Goal: Task Accomplishment & Management: Complete application form

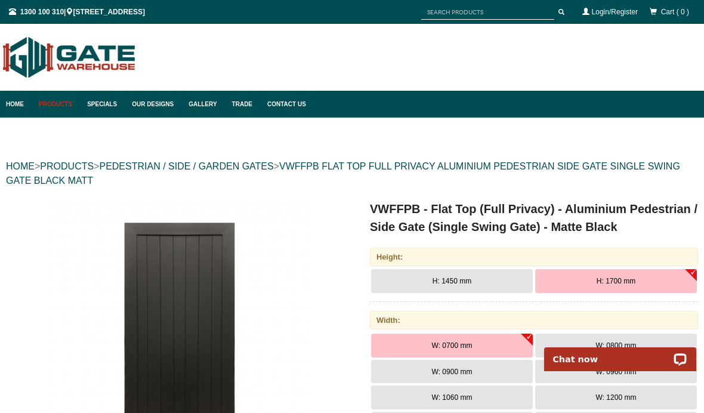
click at [156, 106] on link "Our Designs" at bounding box center [154, 104] width 57 height 27
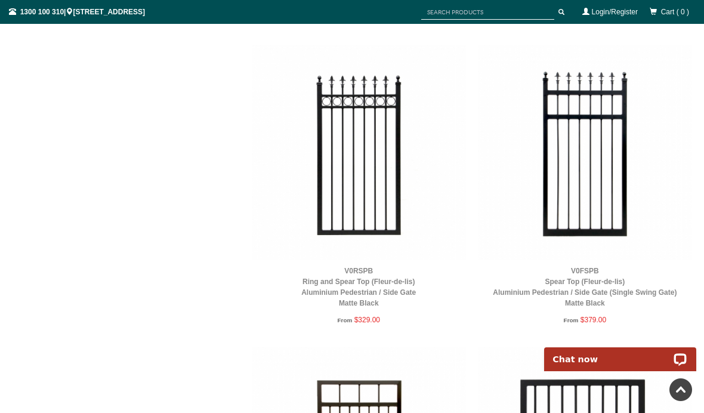
scroll to position [1071, 0]
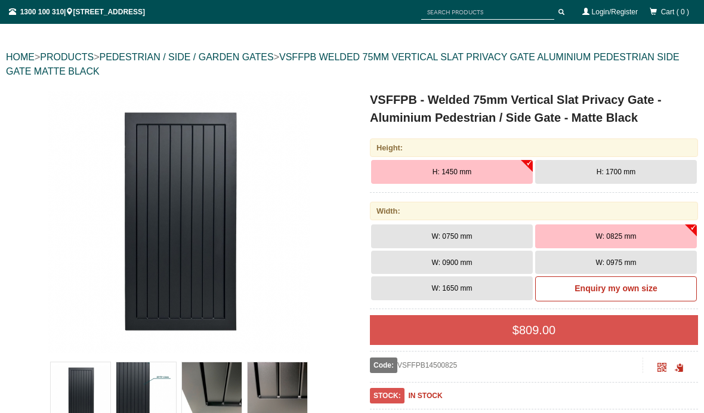
scroll to position [108, 0]
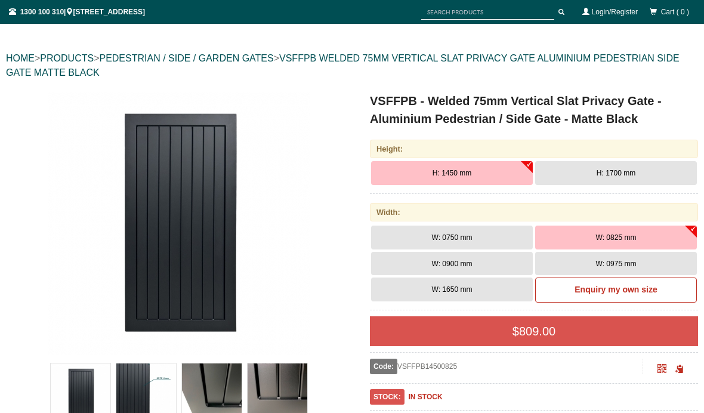
click at [641, 290] on b "Enquiry my own size" at bounding box center [615, 290] width 82 height 10
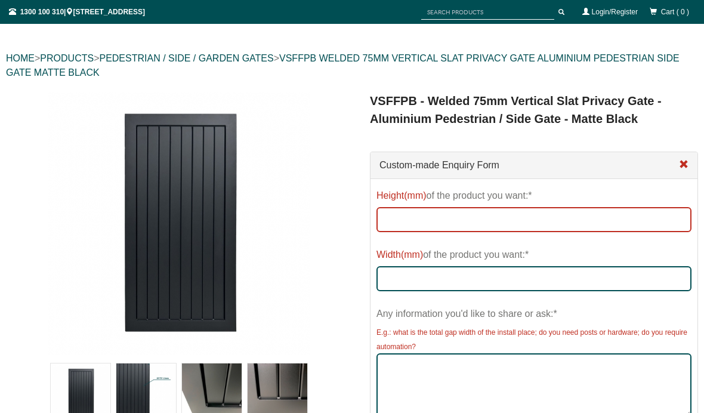
click at [638, 218] on input "Height(mm) of the product you want:*" at bounding box center [533, 219] width 315 height 25
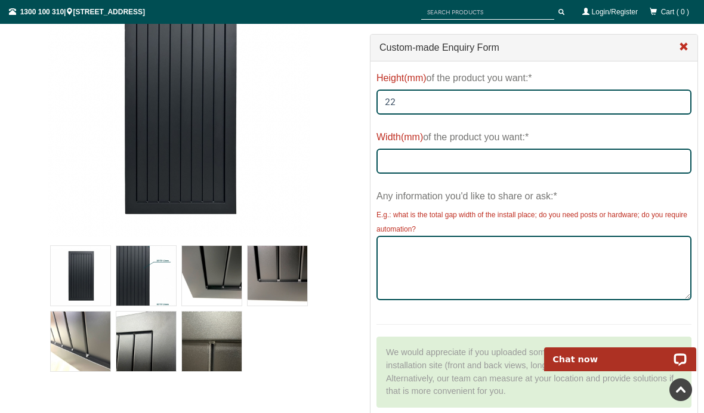
scroll to position [0, 0]
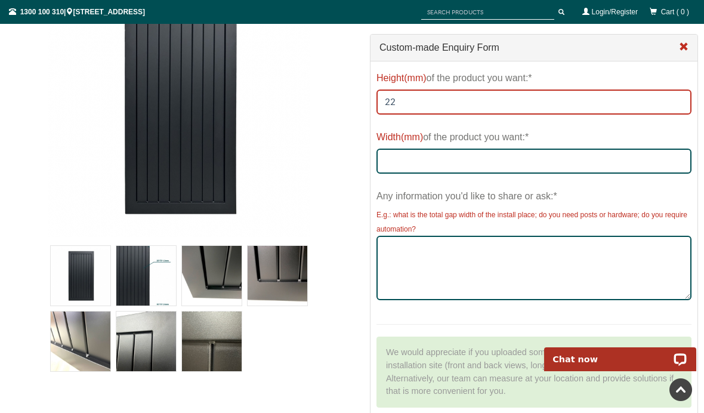
click at [487, 101] on input "22" at bounding box center [533, 101] width 315 height 25
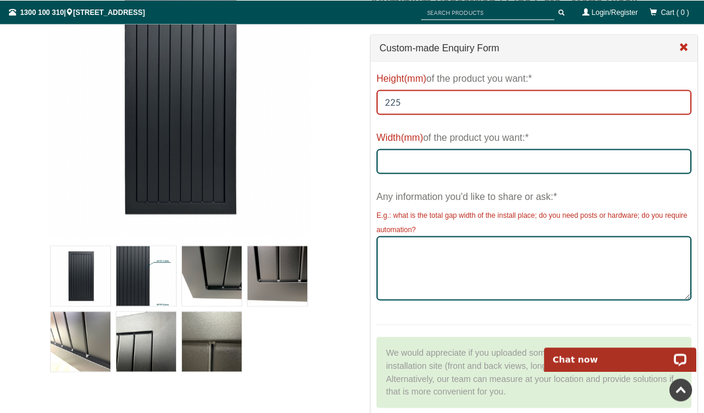
scroll to position [225, 0]
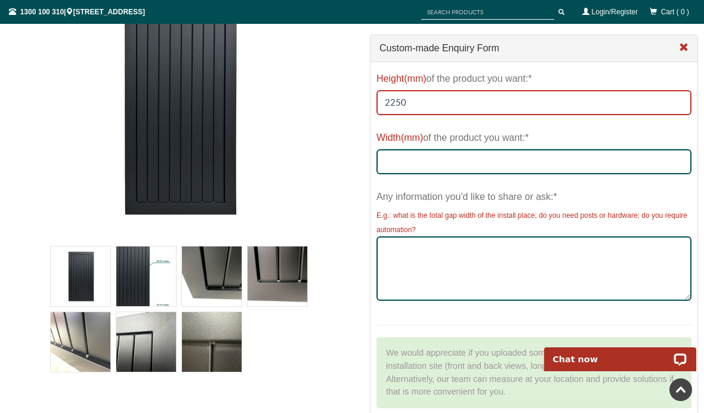
type input "2250"
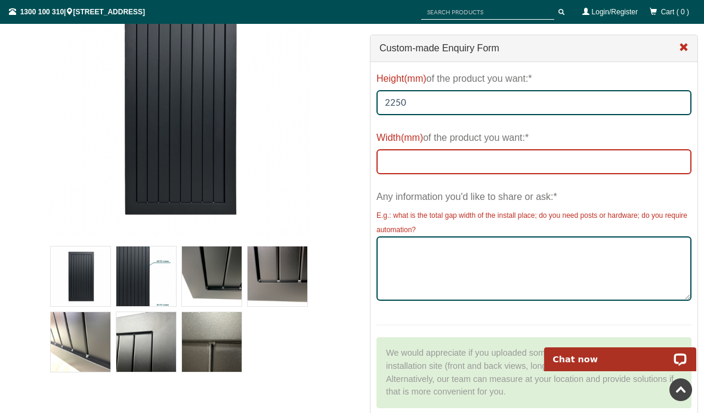
click at [573, 166] on input "Width(mm) of the product you want:*" at bounding box center [533, 161] width 315 height 25
type input "900"
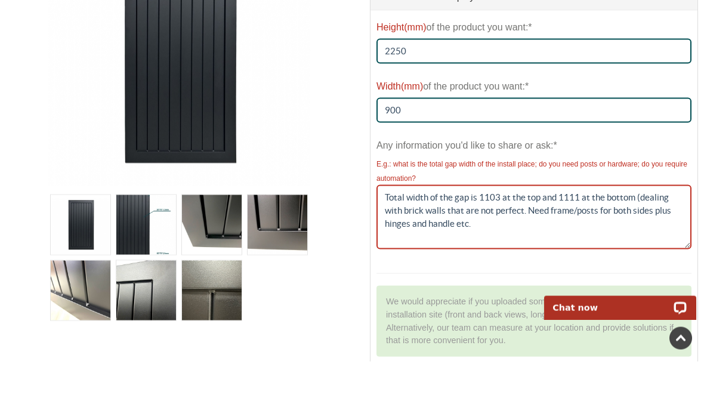
type textarea "Total width of the gap is 1103 at the top and 1111 at the bottom (dealing with …"
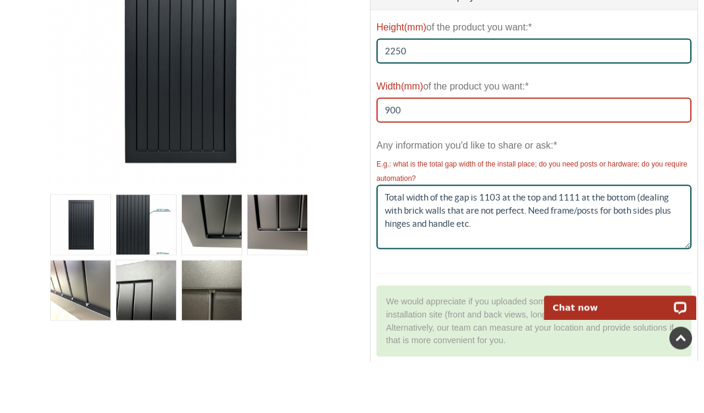
click at [649, 149] on input "900" at bounding box center [533, 161] width 315 height 25
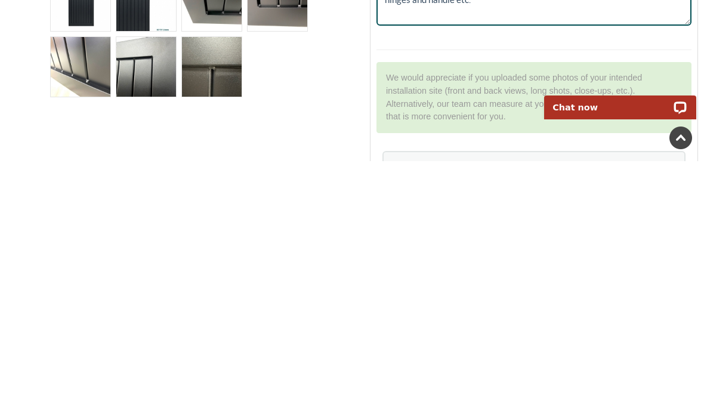
scroll to position [249, 0]
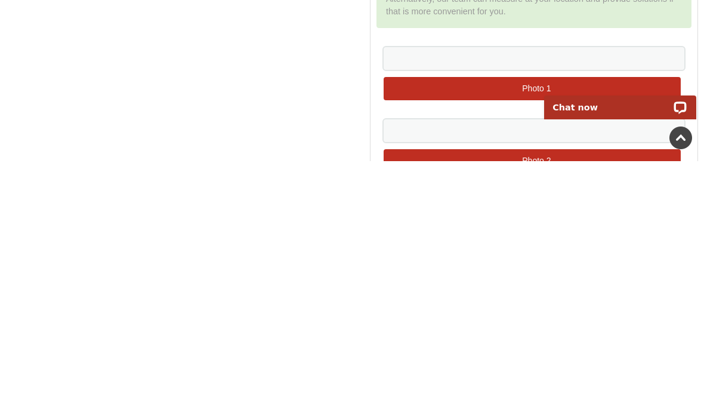
type input "900 approx plus posts - see comments"
click at [600, 292] on div "Photo 1" at bounding box center [533, 325] width 315 height 67
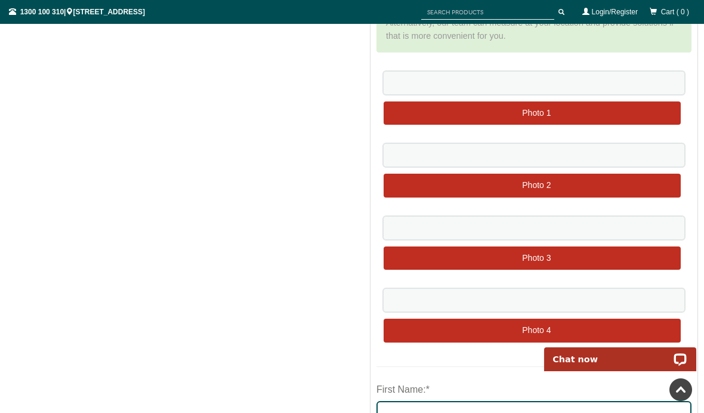
click at [555, 110] on input "file" at bounding box center [532, 113] width 297 height 25
type input "C:\fakepath\Attachment.jpeg"
click at [564, 184] on input "file" at bounding box center [532, 186] width 297 height 25
type input "C:\fakepath\Attachment.jpeg"
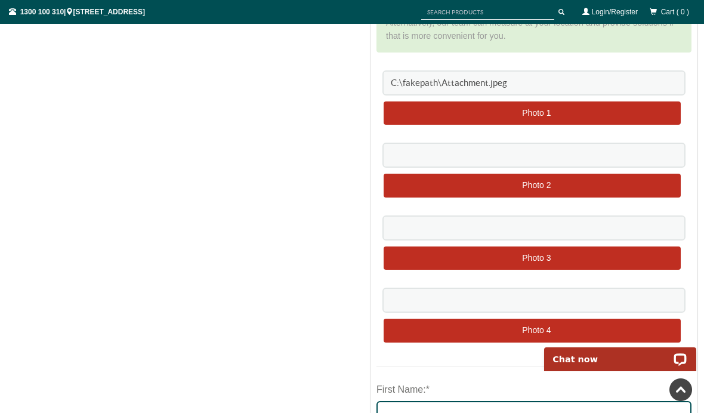
type input "C:\fakepath\Attachment.jpeg"
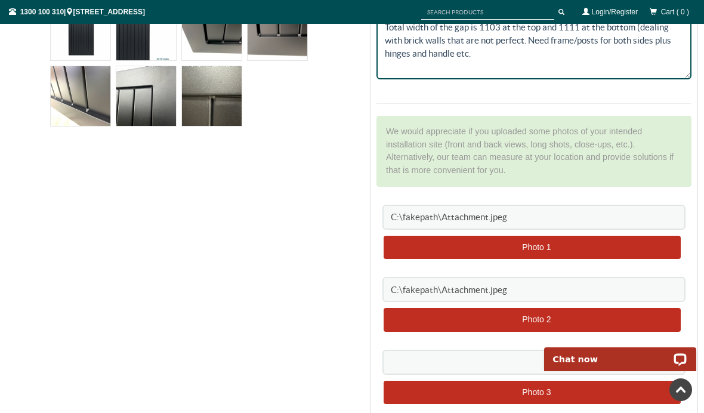
scroll to position [472, 0]
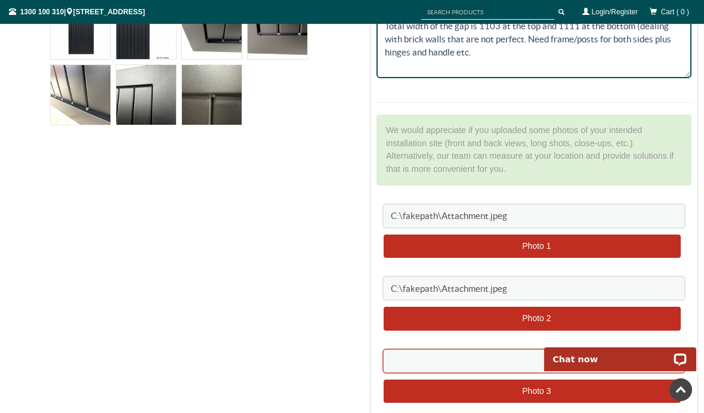
click at [471, 361] on input at bounding box center [533, 360] width 303 height 25
click at [467, 390] on input "file" at bounding box center [532, 391] width 297 height 25
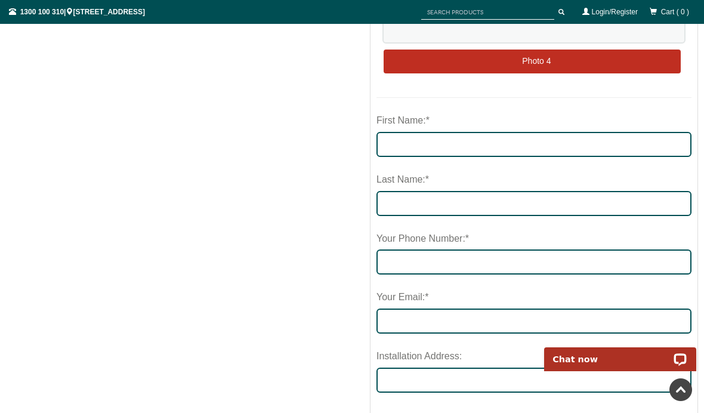
scroll to position [864, 0]
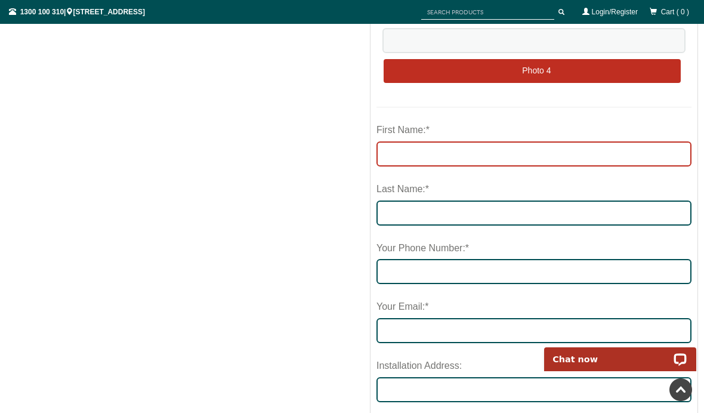
click at [599, 147] on input "First Name:*" at bounding box center [533, 153] width 315 height 25
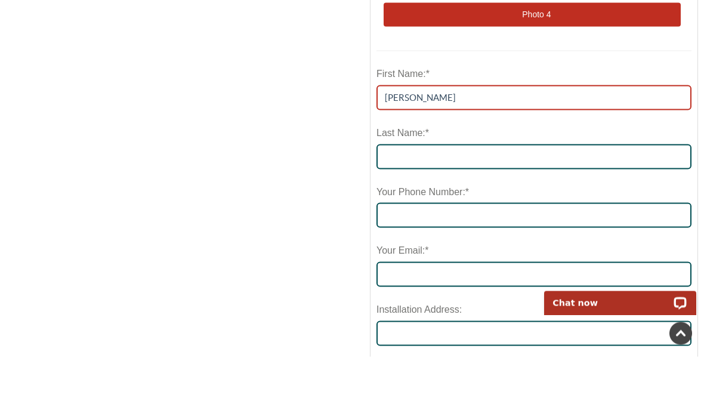
type input "Liz"
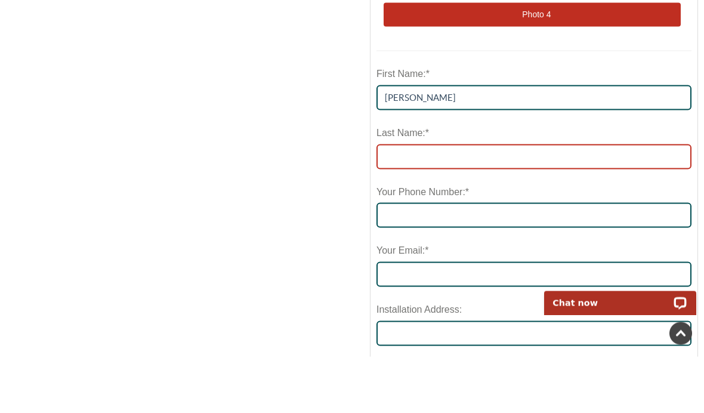
click at [562, 200] on input "Last Name:*" at bounding box center [533, 212] width 315 height 25
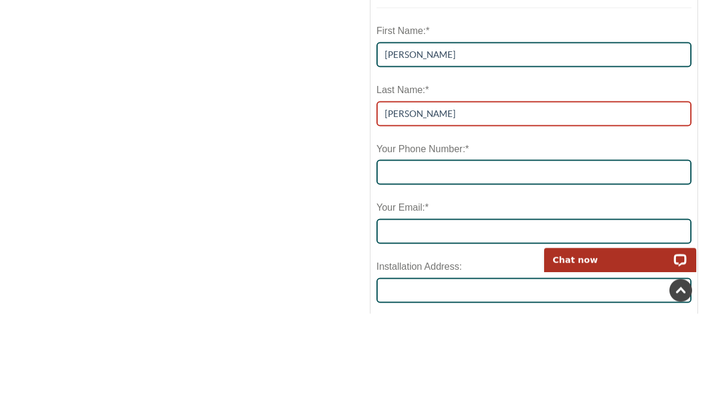
type input "Storr"
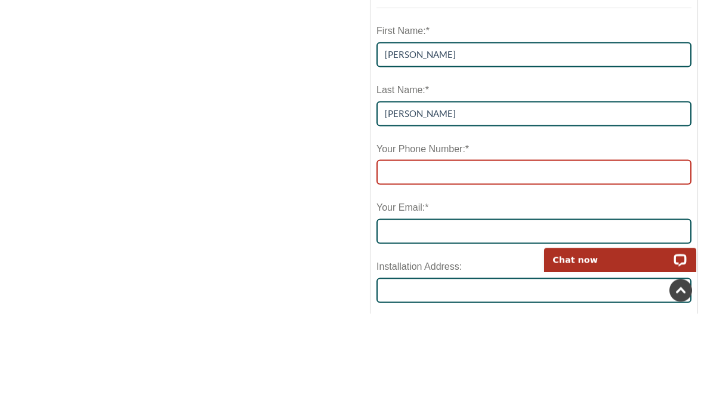
click at [577, 259] on input "tel" at bounding box center [533, 271] width 315 height 25
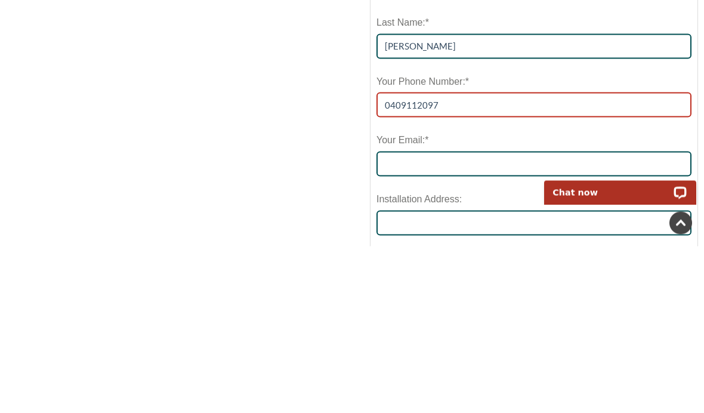
type input "0409112097"
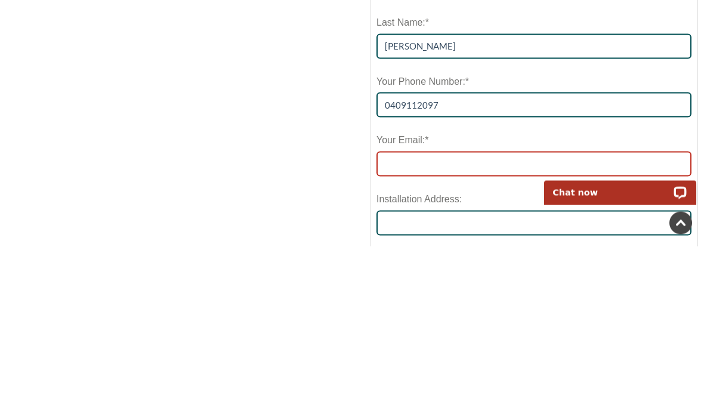
click at [568, 318] on input "Your Email:*" at bounding box center [533, 330] width 315 height 25
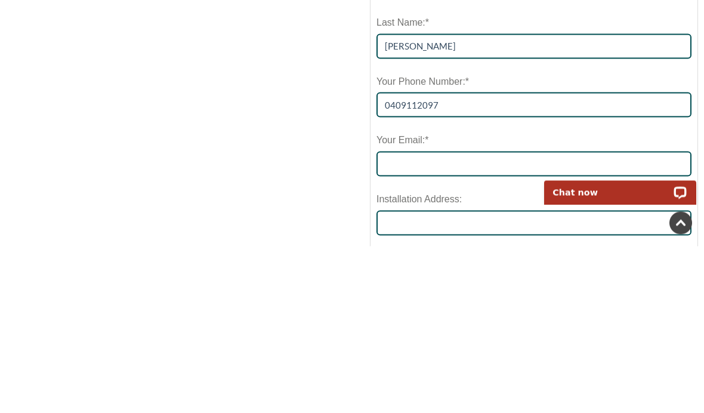
scroll to position [1031, 0]
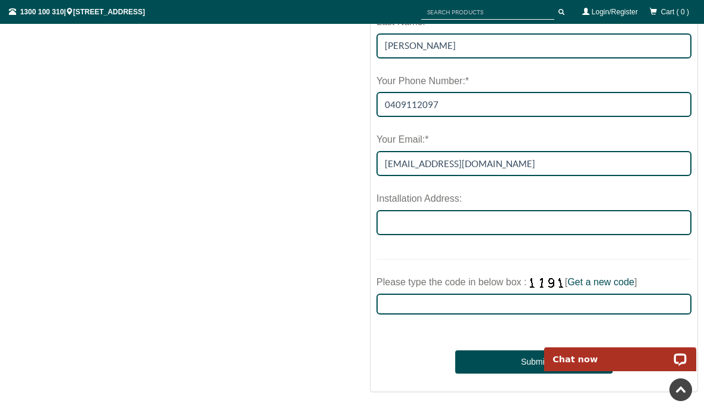
type input "liz.storr11@gmail.com"
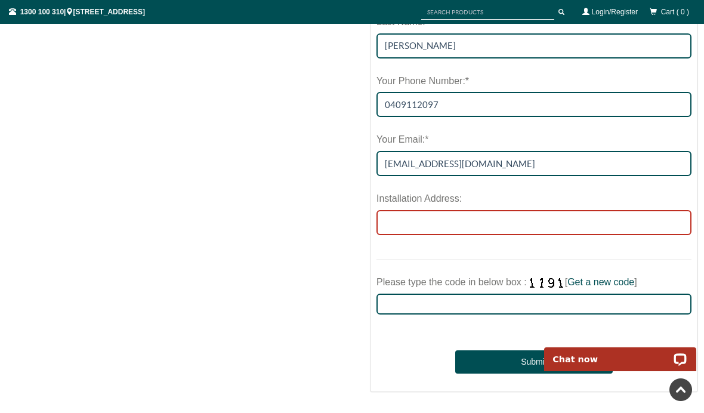
click at [561, 217] on input "Installation Address:" at bounding box center [533, 222] width 315 height 25
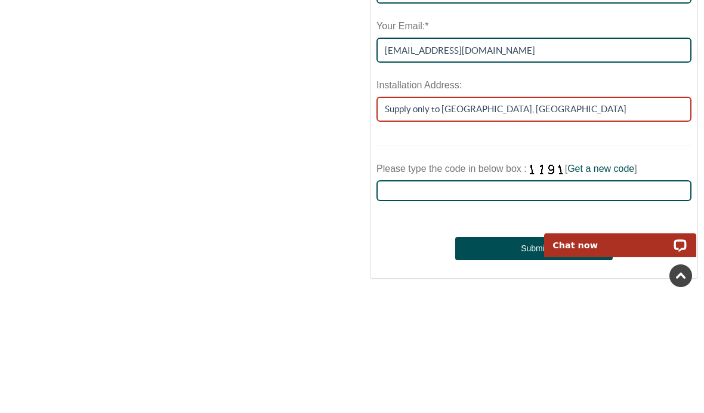
type input "Supply only to Waikiki, Western Australia"
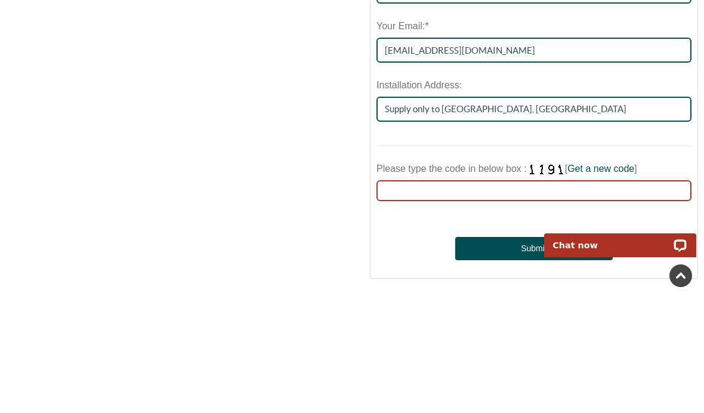
click at [587, 294] on input "Please type the code in below box : [ Get a new code ]" at bounding box center [533, 304] width 315 height 21
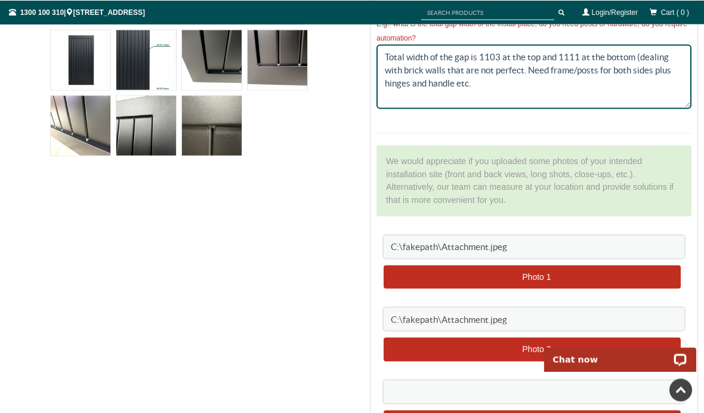
scroll to position [429, 0]
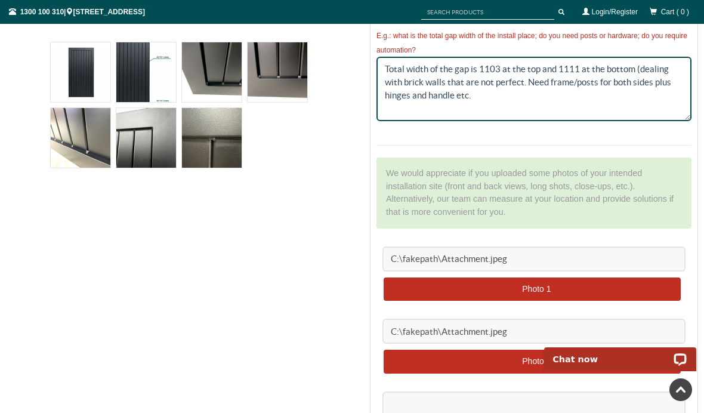
type input "2517"
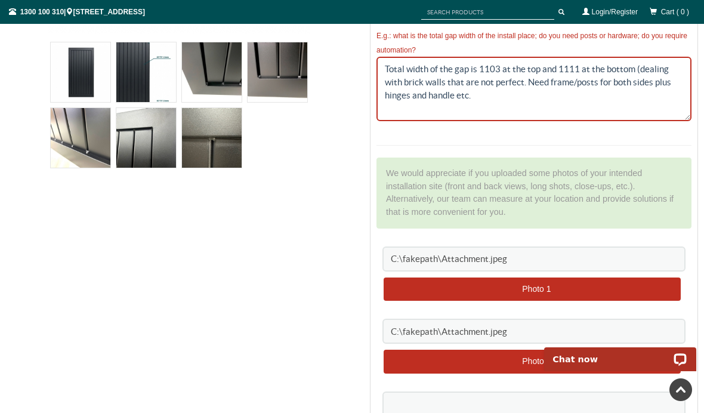
click at [629, 96] on textarea "Total width of the gap is 1103 at the top and 1111 at the bottom (dealing with …" at bounding box center [533, 89] width 315 height 64
click at [652, 82] on textarea "Total width of the gap is 1103 at the top and 1111 at the bottom (dealing with …" at bounding box center [533, 89] width 315 height 64
click at [555, 100] on textarea "Total width of the gap is 1103 at the top and 1111 at the bottom (dealing with …" at bounding box center [533, 89] width 315 height 64
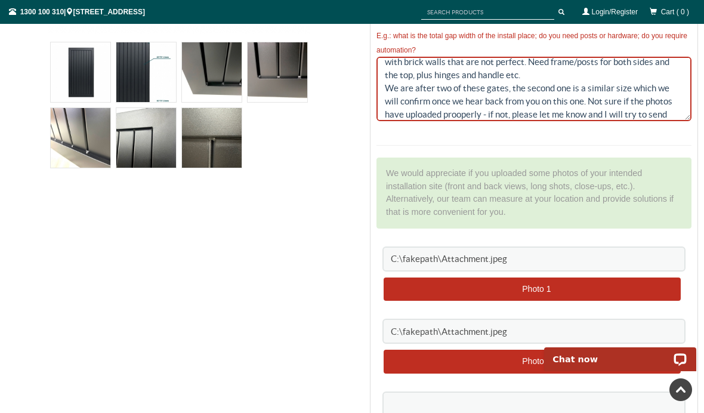
scroll to position [39, 0]
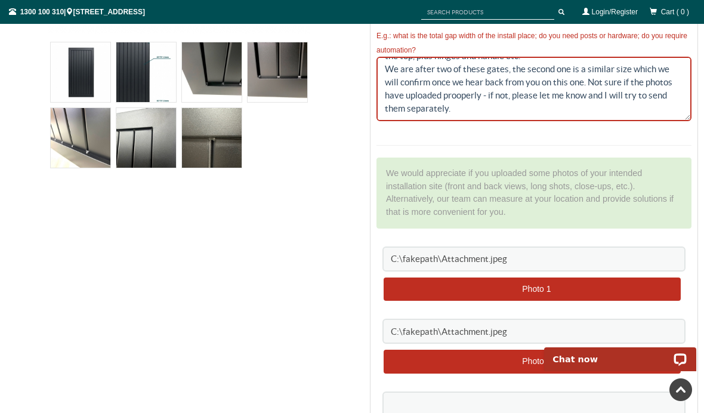
click at [446, 101] on textarea "Total width of the gap is 1103 at the top and 1111 at the bottom (dealing with …" at bounding box center [533, 89] width 315 height 64
click at [449, 91] on textarea "Total width of the gap is 1103 at the top and 1111 at the bottom (dealing with …" at bounding box center [533, 89] width 315 height 64
click at [450, 97] on textarea "Total width of the gap is 1103 at the top and 1111 at the bottom (dealing with …" at bounding box center [533, 89] width 315 height 64
click at [449, 97] on textarea "Total width of the gap is 1103 at the top and 1111 at the bottom (dealing with …" at bounding box center [533, 89] width 315 height 64
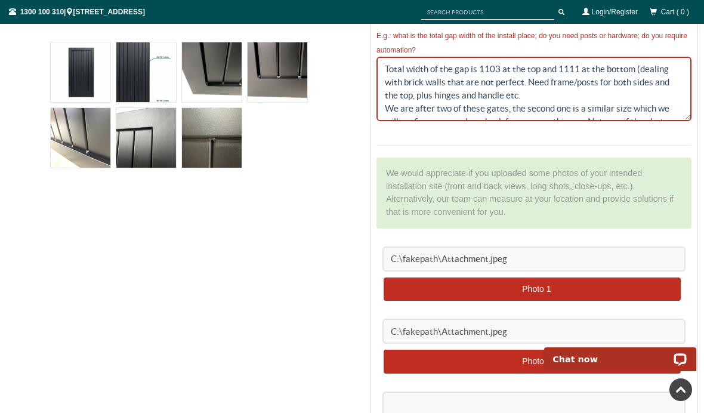
scroll to position [0, 0]
click at [522, 84] on textarea "Total width of the gap is 1103 at the top and 1111 at the bottom (dealing with …" at bounding box center [533, 89] width 315 height 64
click at [527, 82] on textarea "Total width of the gap is 1103 at the top and 1111 at the bottom (dealing with …" at bounding box center [533, 89] width 315 height 64
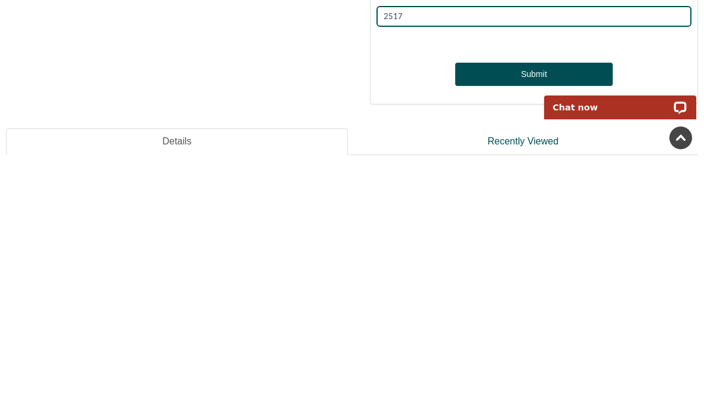
scroll to position [1068, 0]
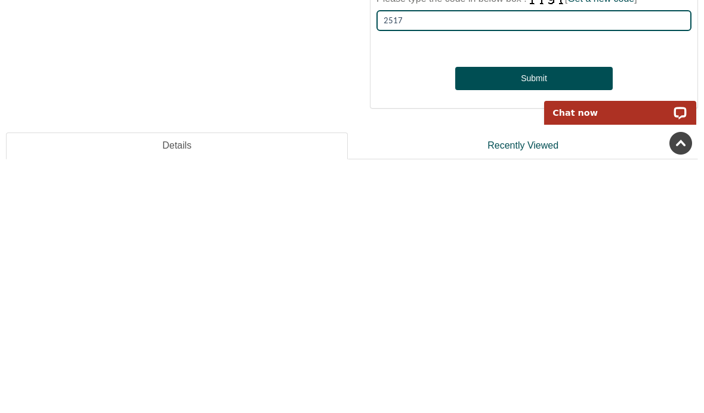
type textarea "Total width of the gap is 1103 at the top and 1111 at the bottom (dealing with …"
click at [537, 313] on button "Submit" at bounding box center [533, 325] width 157 height 24
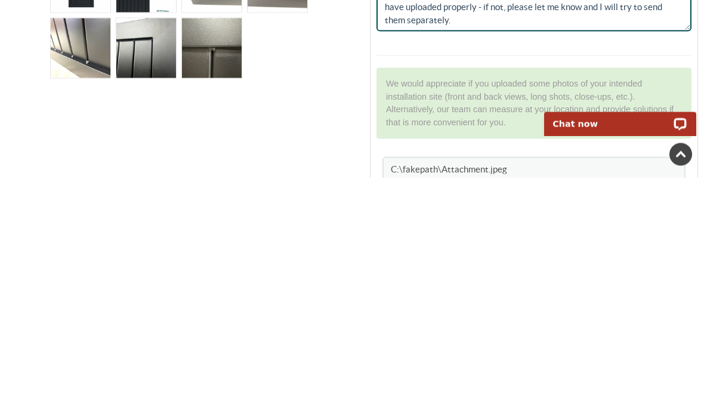
scroll to position [284, 0]
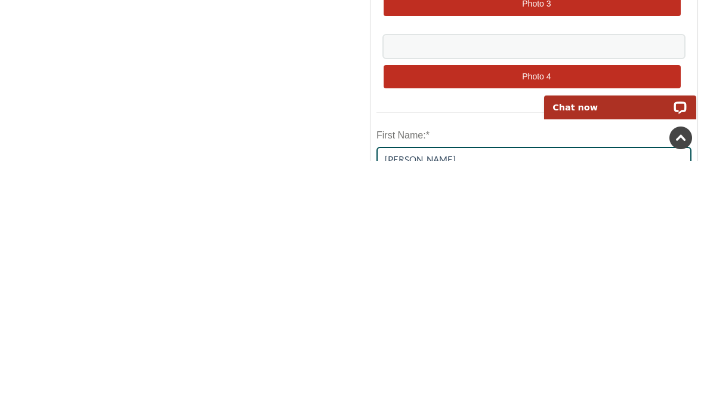
type input "900"
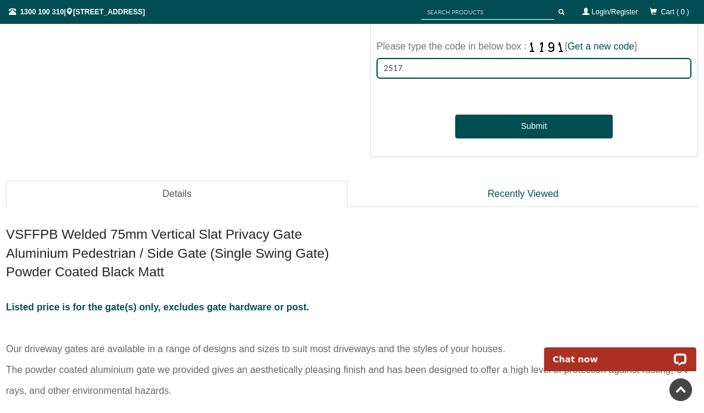
scroll to position [1234, 0]
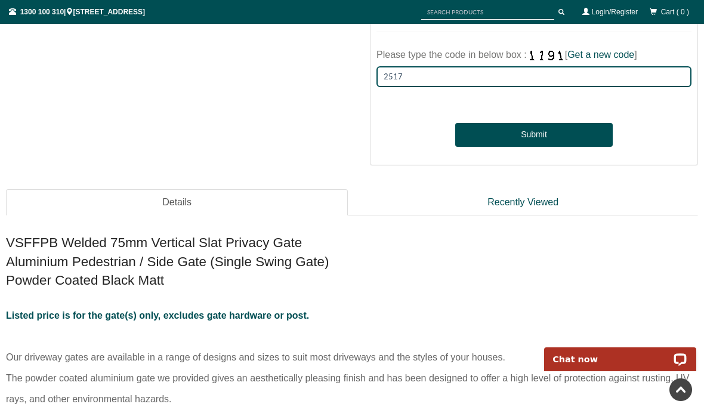
click at [551, 131] on button "Submit" at bounding box center [533, 135] width 157 height 24
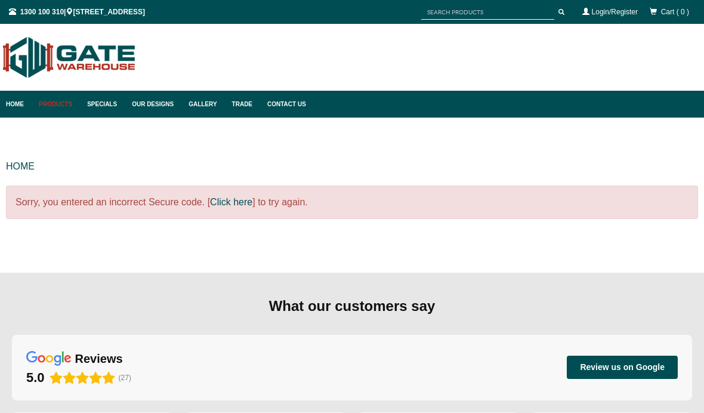
click at [238, 206] on link "Click here" at bounding box center [231, 202] width 42 height 10
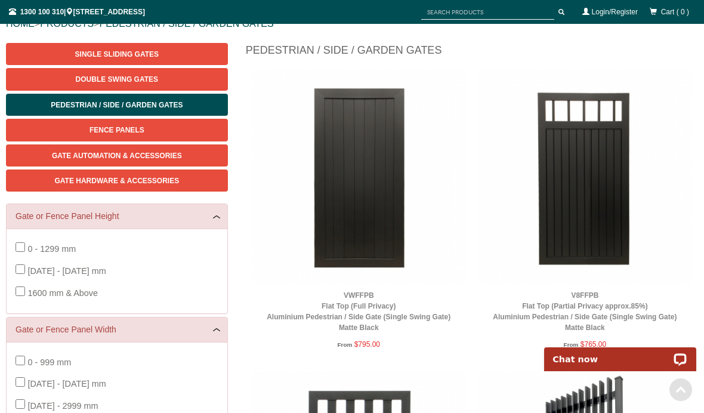
scroll to position [118, 0]
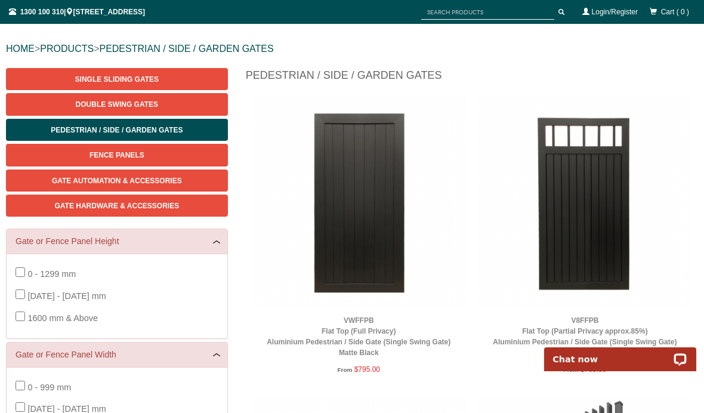
click at [360, 235] on img at bounding box center [359, 202] width 214 height 214
